Goal: Transaction & Acquisition: Download file/media

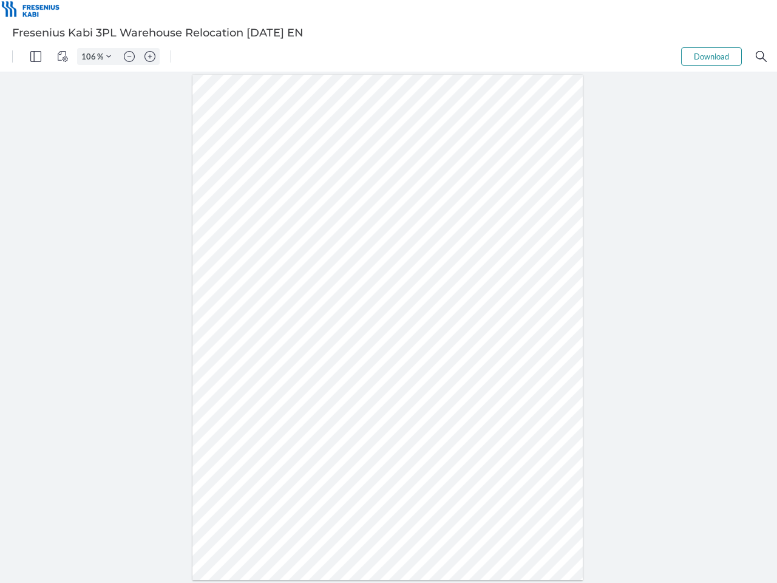
click at [36, 56] on img "Panel" at bounding box center [35, 56] width 11 height 11
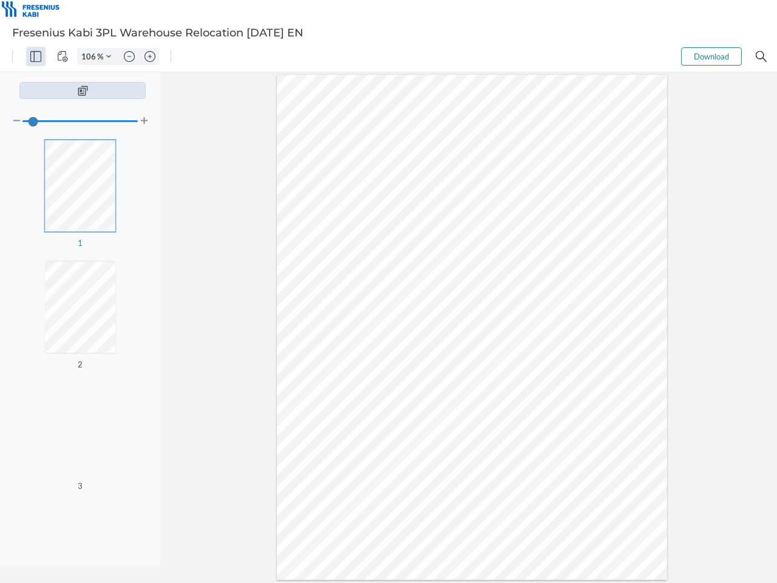
click at [63, 56] on img "View Controls" at bounding box center [62, 56] width 11 height 11
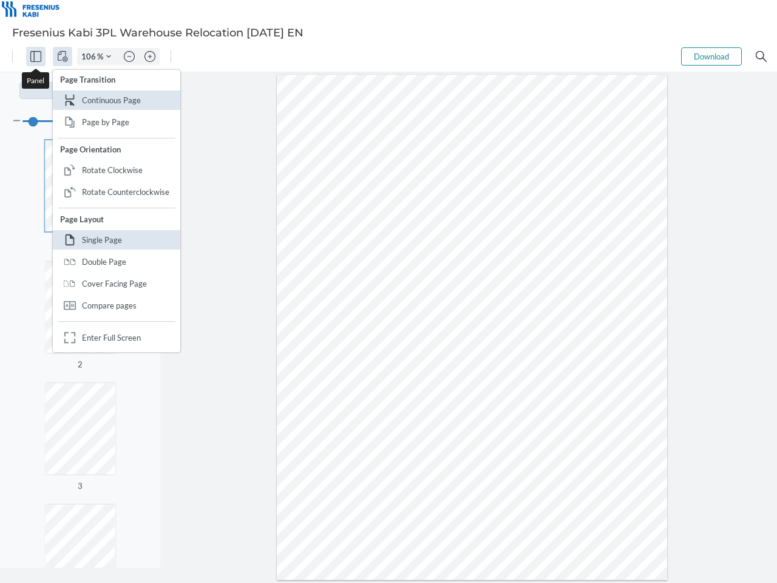
click at [90, 56] on input "106" at bounding box center [87, 56] width 19 height 11
click at [109, 56] on img "Zoom Controls" at bounding box center [108, 56] width 5 height 5
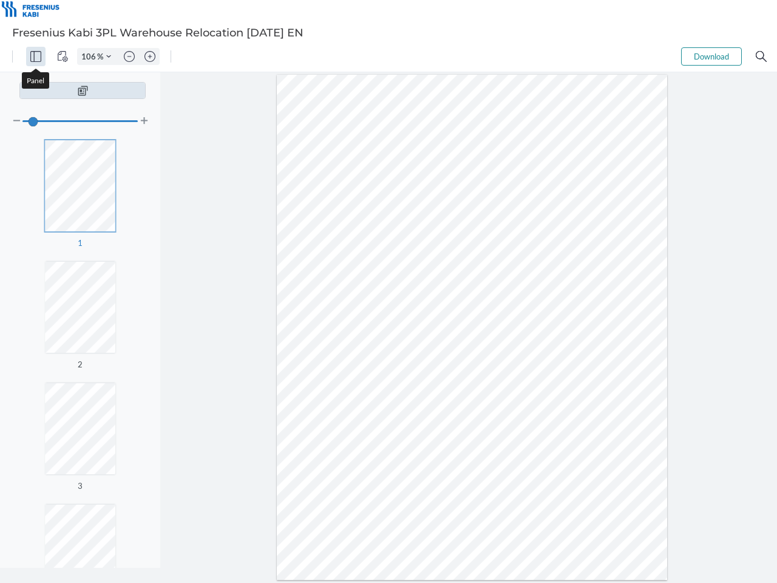
click at [129, 56] on img "Zoom out" at bounding box center [129, 56] width 11 height 11
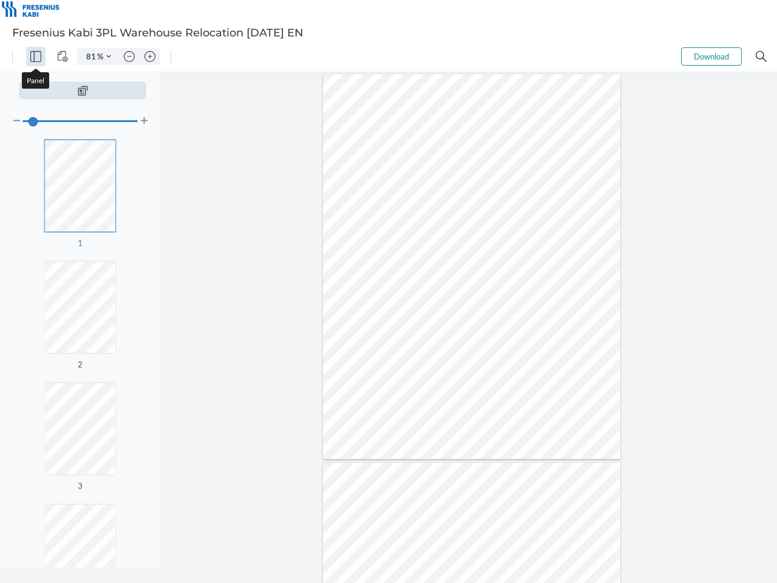
click at [150, 56] on img "Zoom in" at bounding box center [149, 56] width 11 height 11
type input "106"
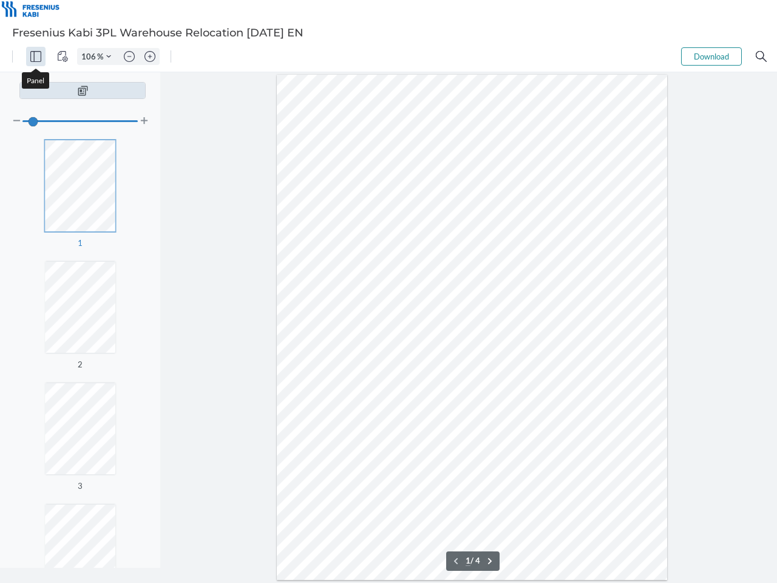
scroll to position [75, 0]
click at [711, 56] on button "Download" at bounding box center [711, 56] width 61 height 18
click at [761, 56] on img "Search" at bounding box center [761, 56] width 11 height 11
